Goal: Entertainment & Leisure: Consume media (video, audio)

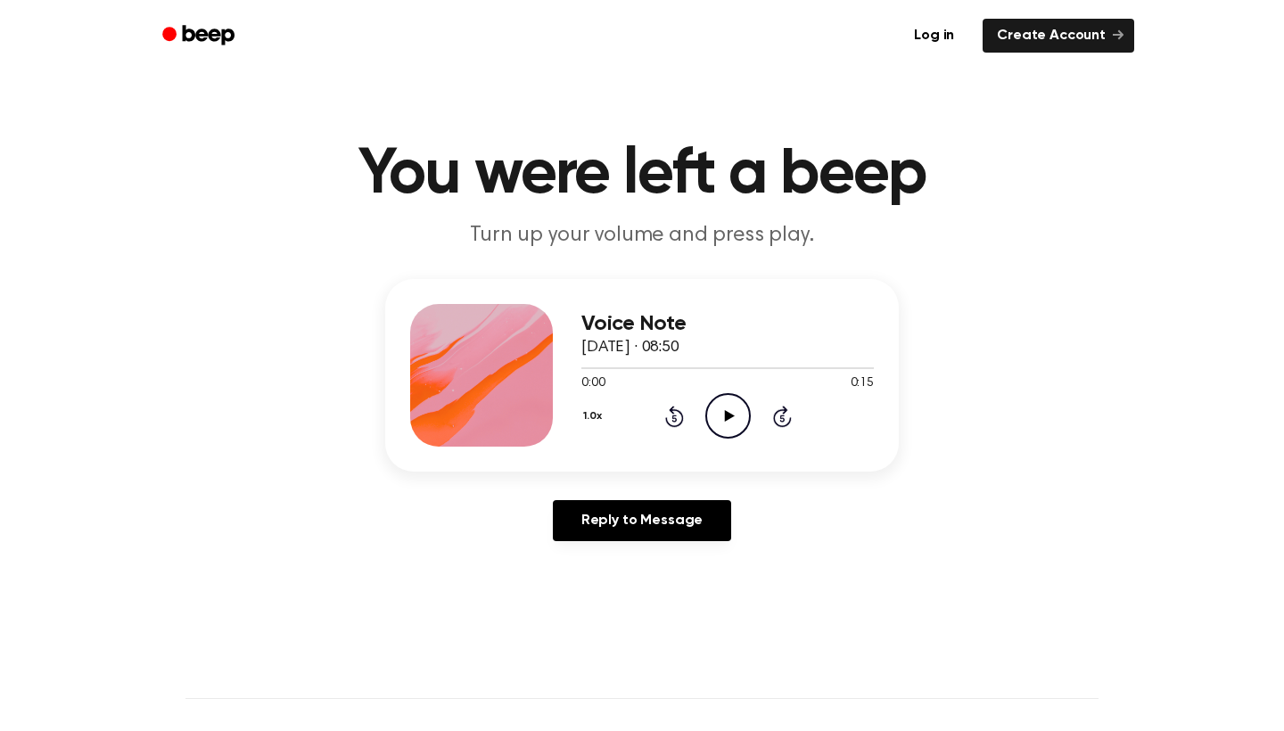
click at [1029, 229] on header "You were left a beep Turn up your volume and press play." at bounding box center [641, 197] width 1241 height 108
click at [730, 424] on icon "Play Audio" at bounding box center [727, 415] width 45 height 45
click at [730, 424] on icon "Pause Audio" at bounding box center [727, 415] width 45 height 45
click at [730, 424] on icon "Play Audio" at bounding box center [727, 415] width 45 height 45
click at [723, 411] on icon "Play Audio" at bounding box center [727, 415] width 45 height 45
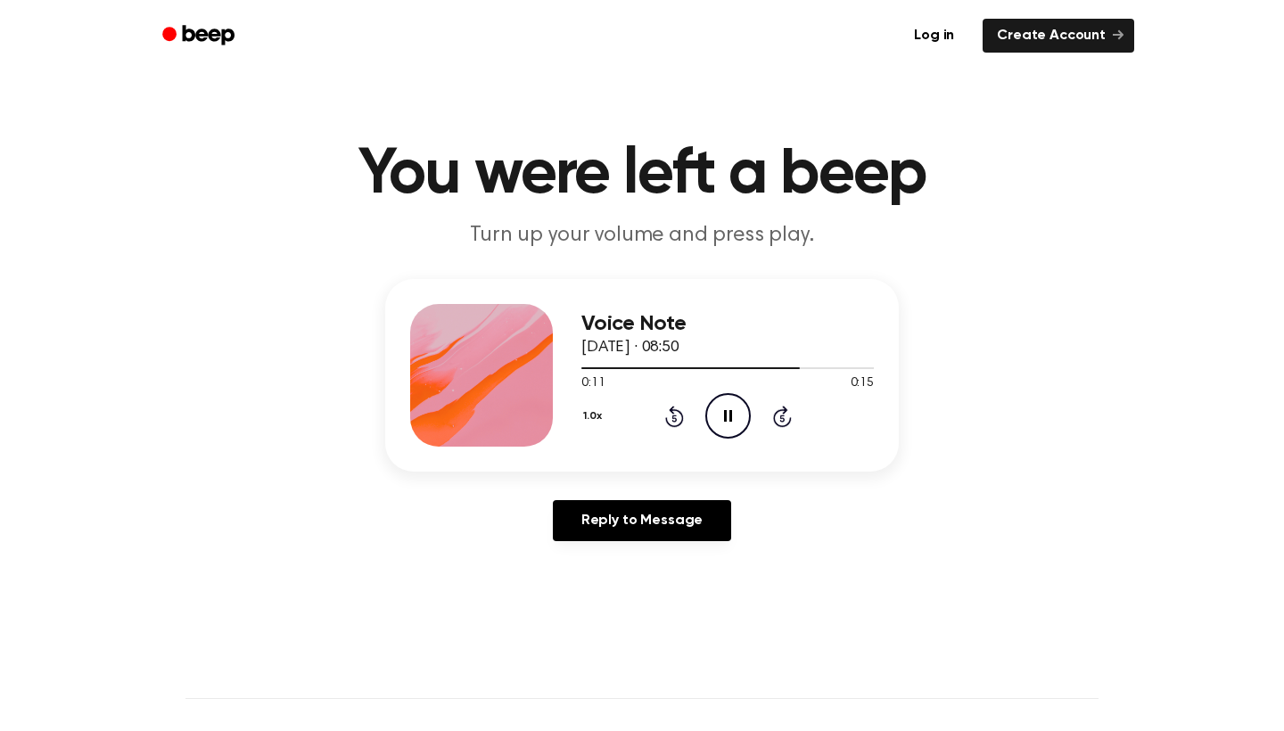
click at [723, 411] on icon "Pause Audio" at bounding box center [727, 415] width 45 height 45
click at [723, 411] on icon "Play Audio" at bounding box center [727, 415] width 45 height 45
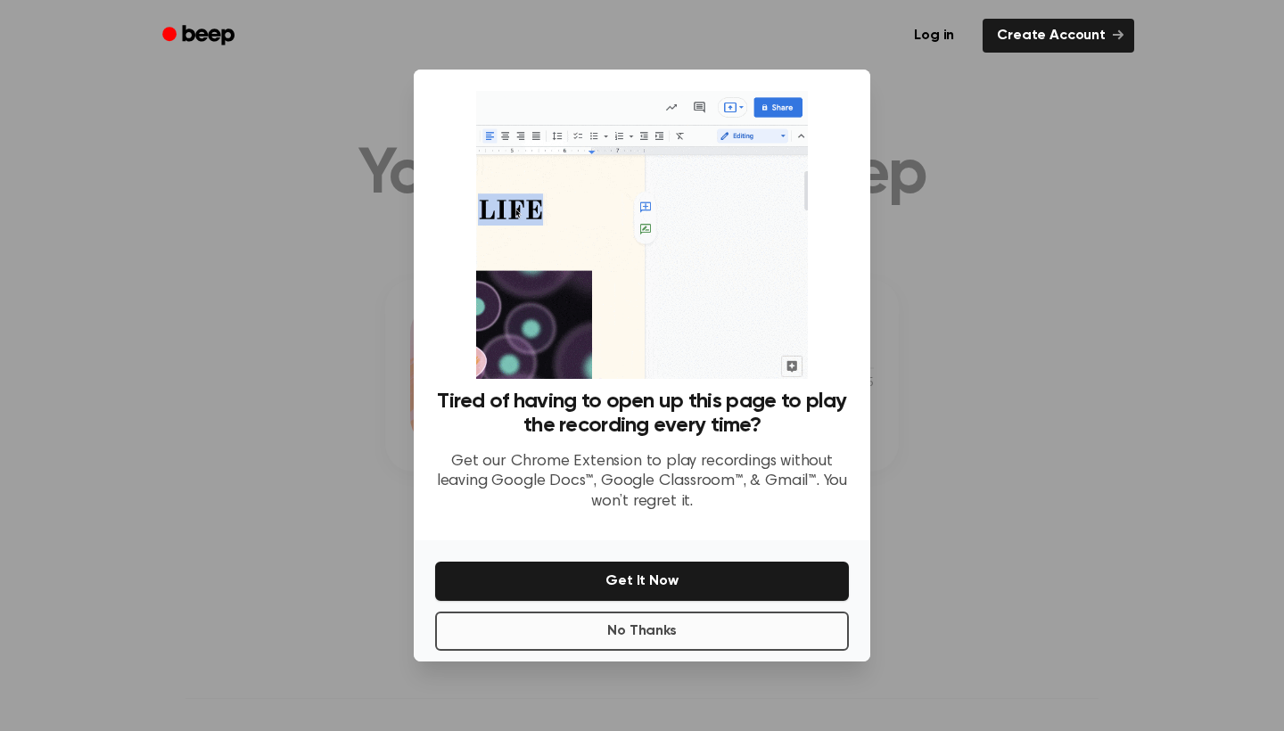
click at [697, 623] on button "No Thanks" at bounding box center [642, 631] width 414 height 39
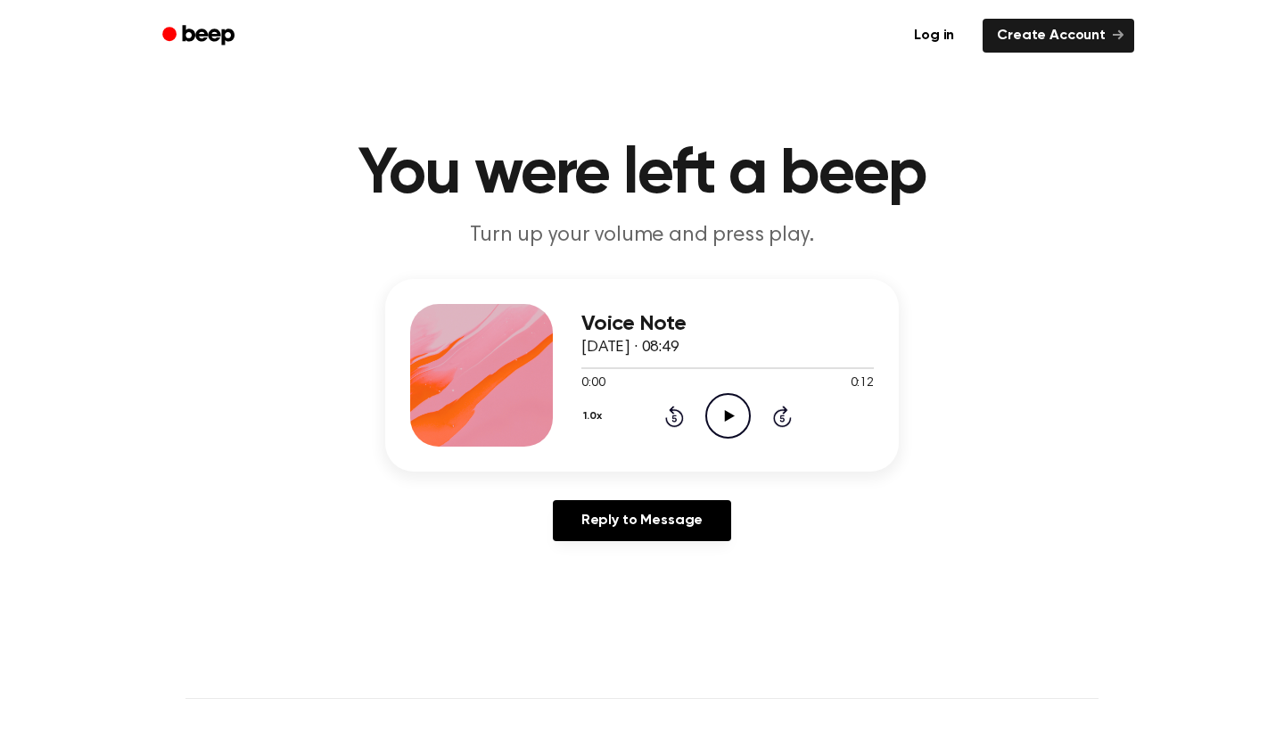
click at [727, 406] on icon "Play Audio" at bounding box center [727, 415] width 45 height 45
click at [713, 420] on icon "Pause Audio" at bounding box center [727, 415] width 45 height 45
click at [730, 408] on icon "Play Audio" at bounding box center [727, 415] width 45 height 45
click at [669, 416] on icon "Rewind 5 seconds" at bounding box center [674, 416] width 20 height 23
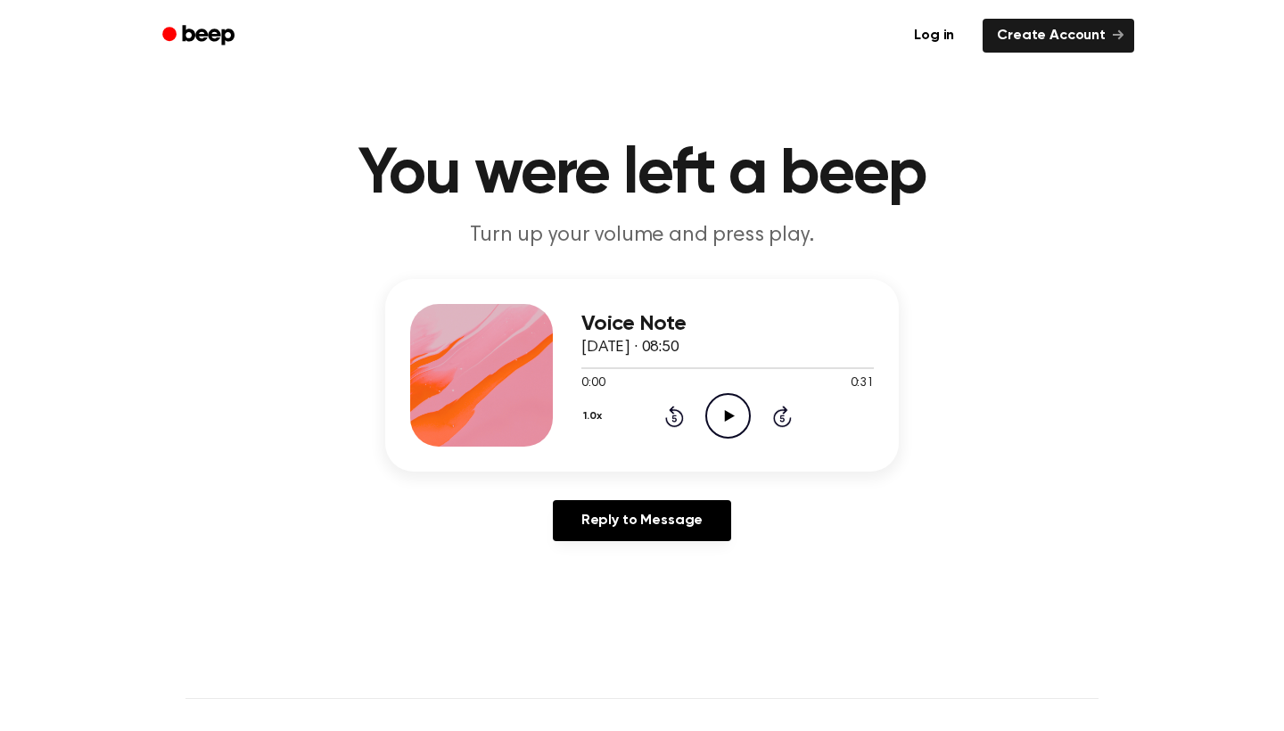
click at [723, 417] on icon "Play Audio" at bounding box center [727, 415] width 45 height 45
click at [723, 417] on icon "Pause Audio" at bounding box center [727, 415] width 45 height 45
click at [723, 417] on icon "Play Audio" at bounding box center [727, 415] width 45 height 45
click at [723, 417] on icon "Pause Audio" at bounding box center [727, 415] width 45 height 45
click at [727, 401] on icon "Play Audio" at bounding box center [727, 415] width 45 height 45
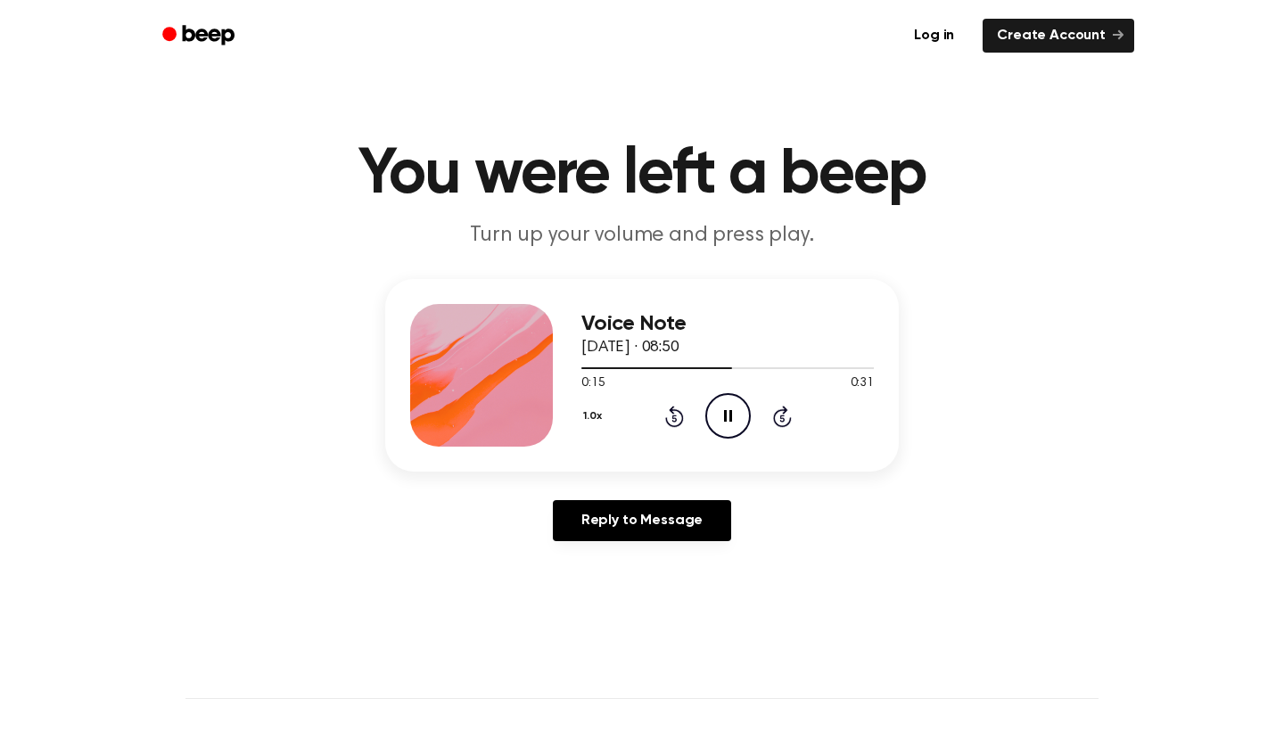
click at [727, 407] on icon "Pause Audio" at bounding box center [727, 415] width 45 height 45
click at [727, 408] on icon "Play Audio" at bounding box center [727, 415] width 45 height 45
click at [727, 404] on icon "Pause Audio" at bounding box center [727, 415] width 45 height 45
click at [730, 427] on icon "Play Audio" at bounding box center [727, 415] width 45 height 45
click at [679, 424] on icon "Rewind 5 seconds" at bounding box center [674, 416] width 20 height 23
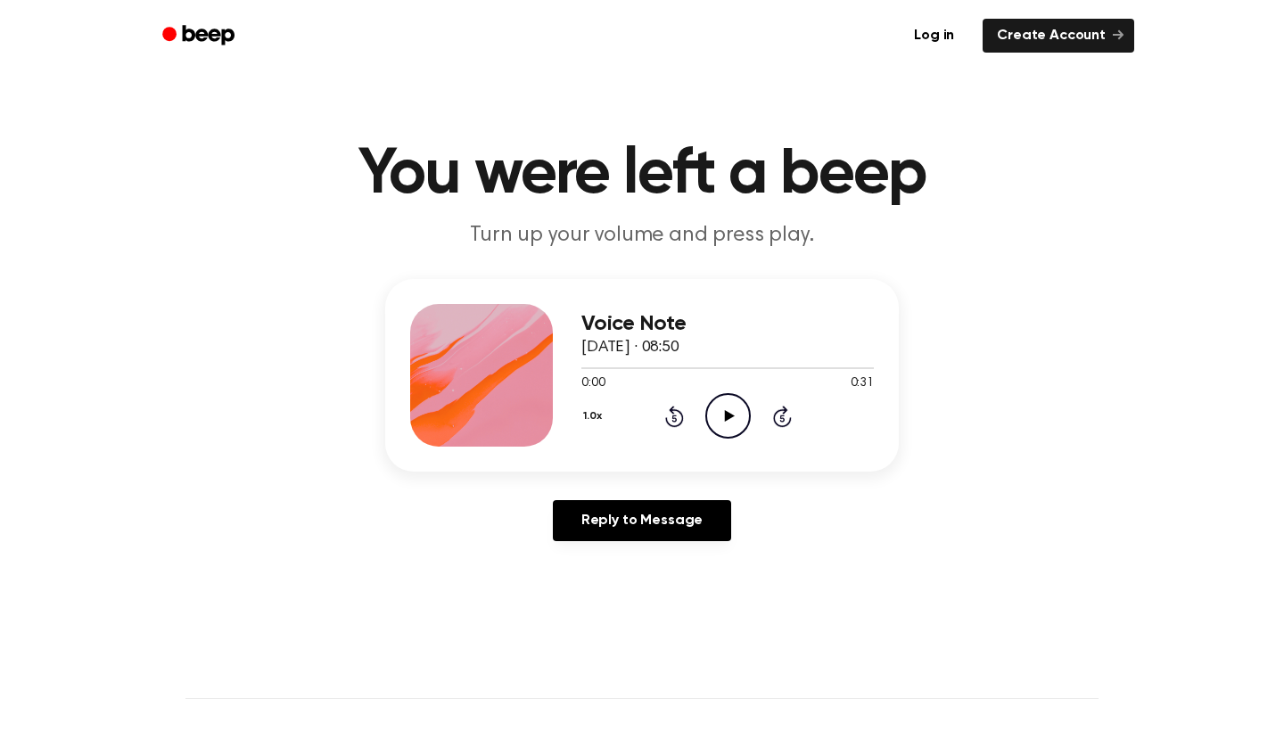
click at [732, 415] on icon "Play Audio" at bounding box center [727, 415] width 45 height 45
